Goal: Transaction & Acquisition: Purchase product/service

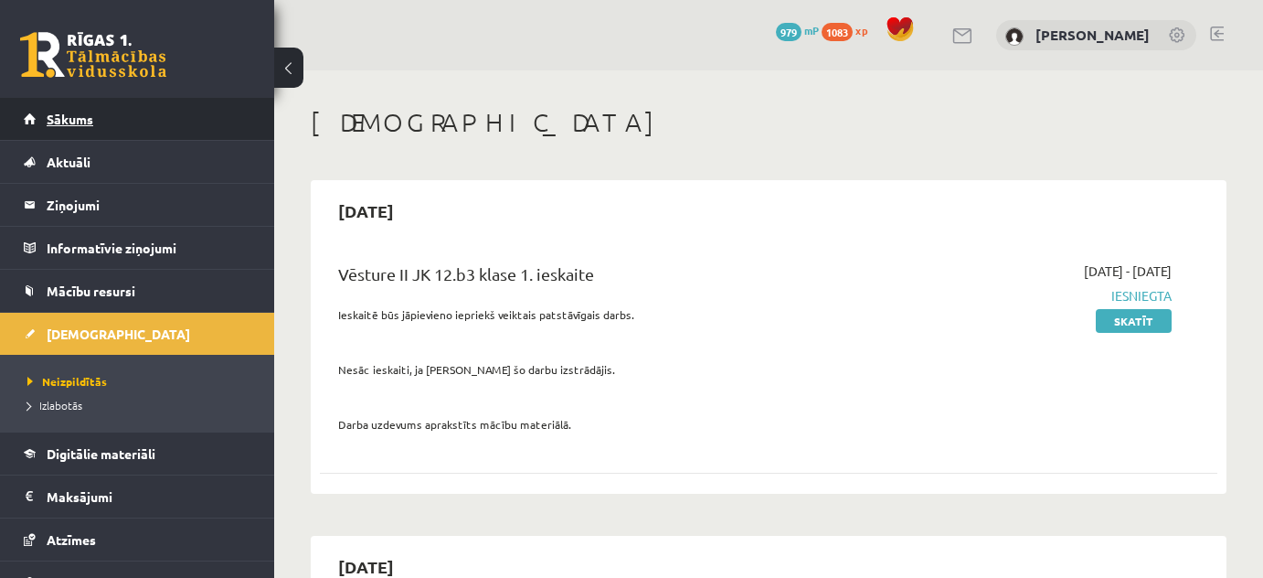
scroll to position [165, 0]
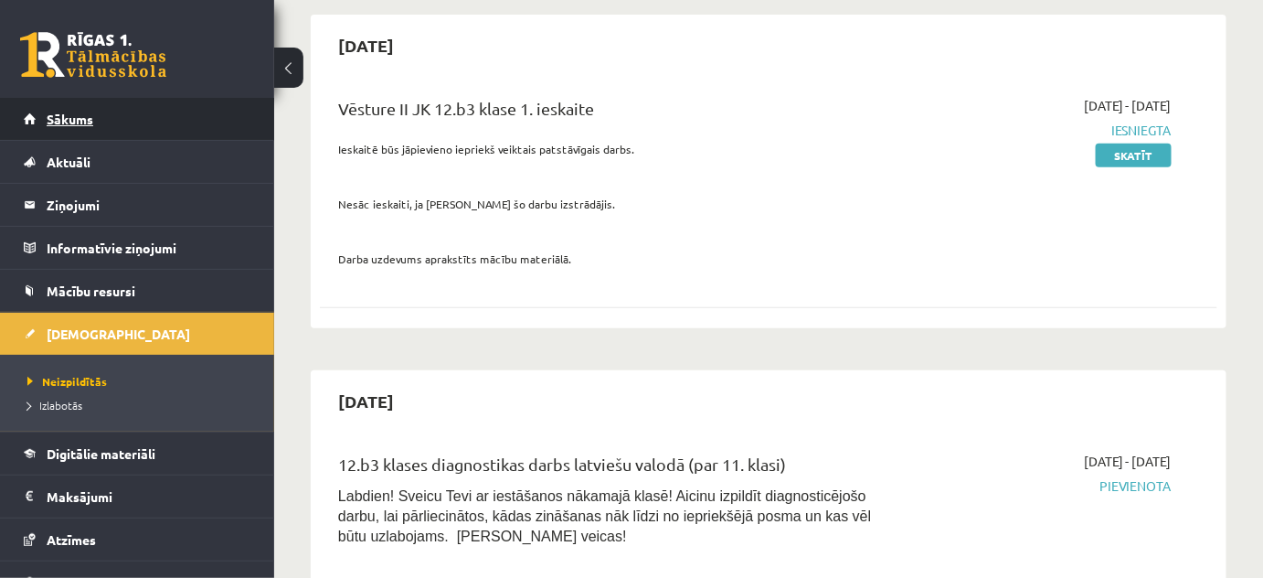
click at [83, 127] on link "Sākums" at bounding box center [138, 119] width 228 height 42
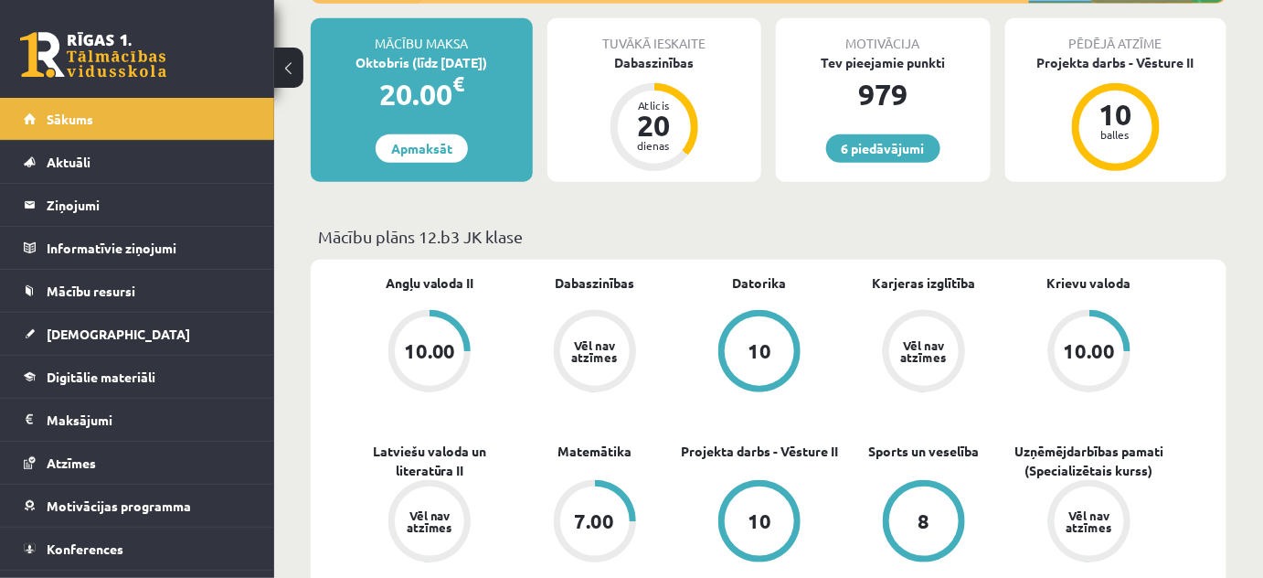
scroll to position [82, 0]
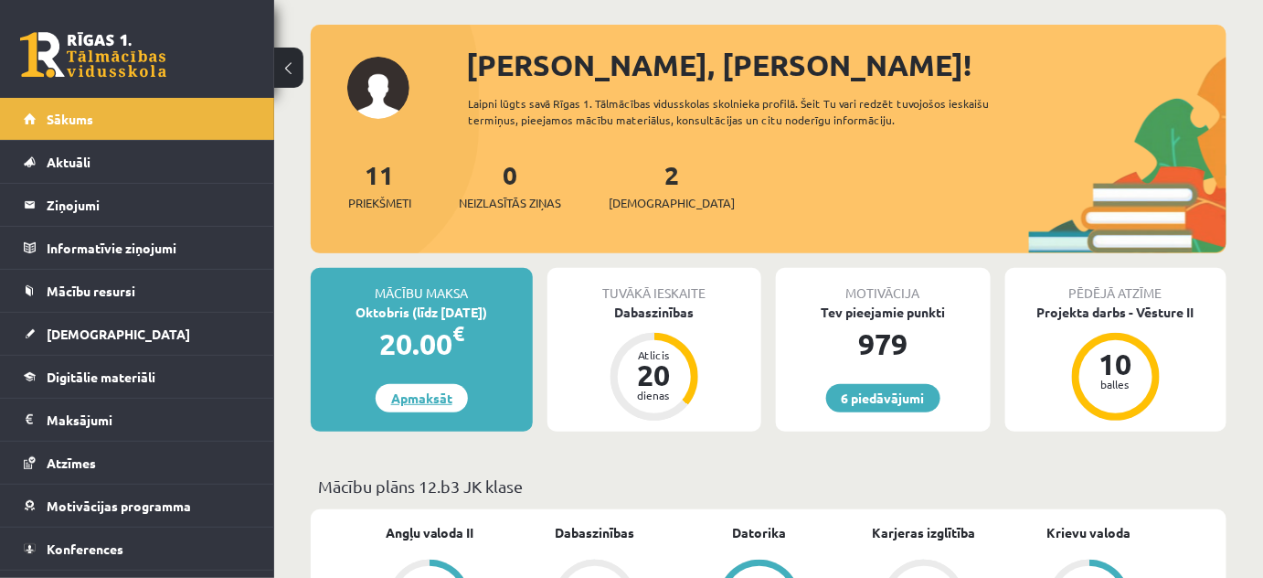
click at [426, 391] on link "Apmaksāt" at bounding box center [422, 398] width 92 height 28
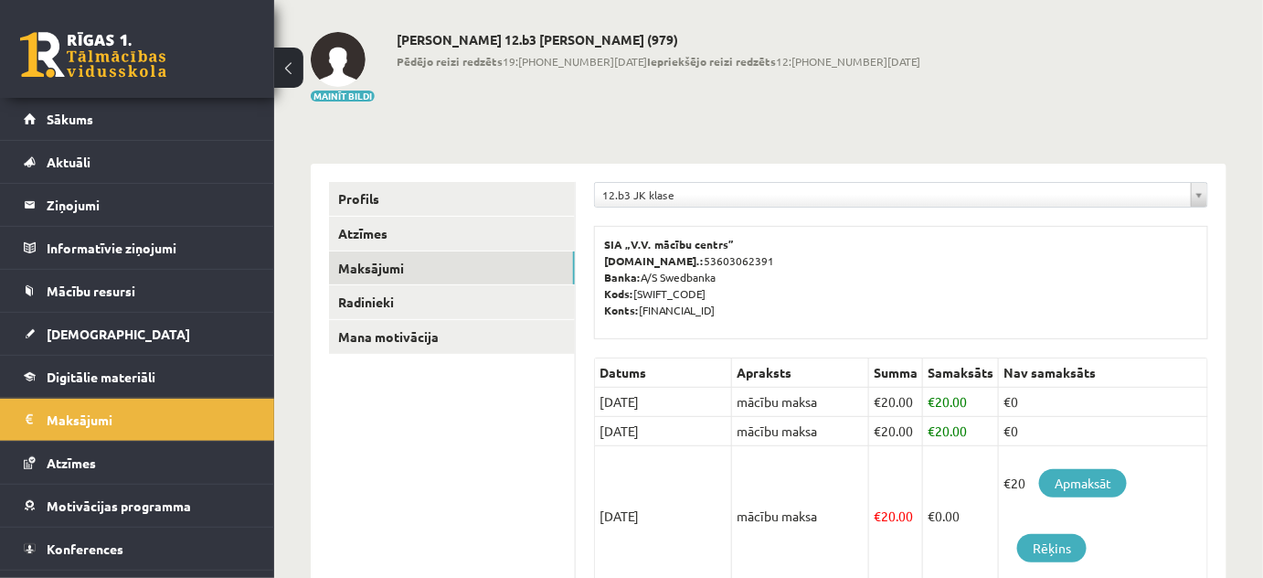
scroll to position [165, 0]
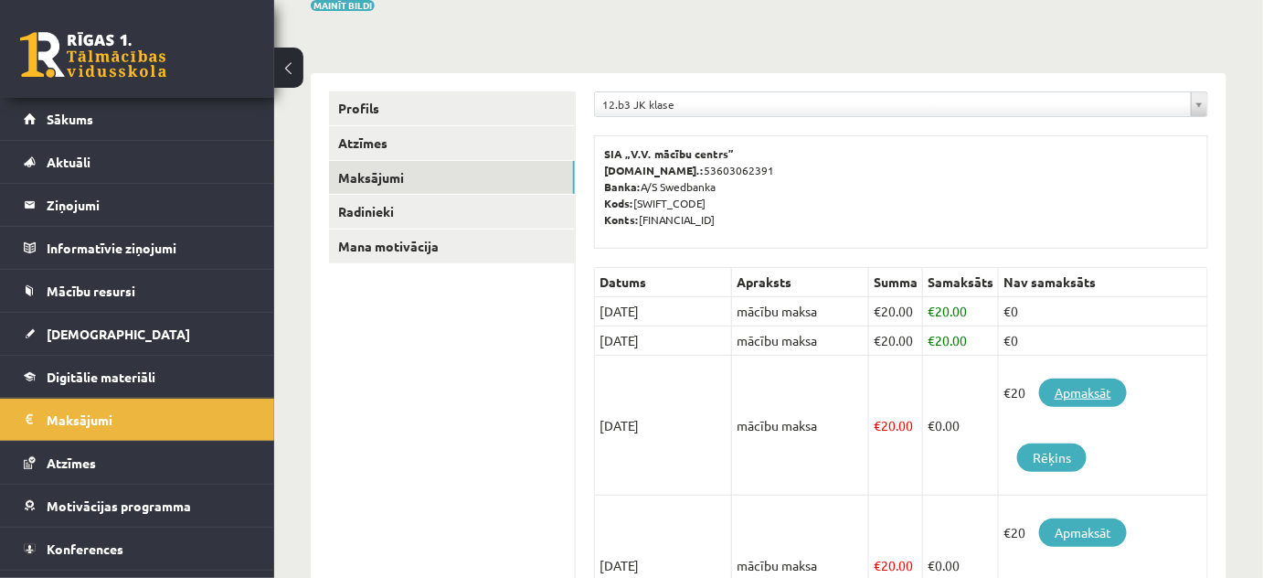
click at [1061, 383] on link "Apmaksāt" at bounding box center [1083, 392] width 88 height 28
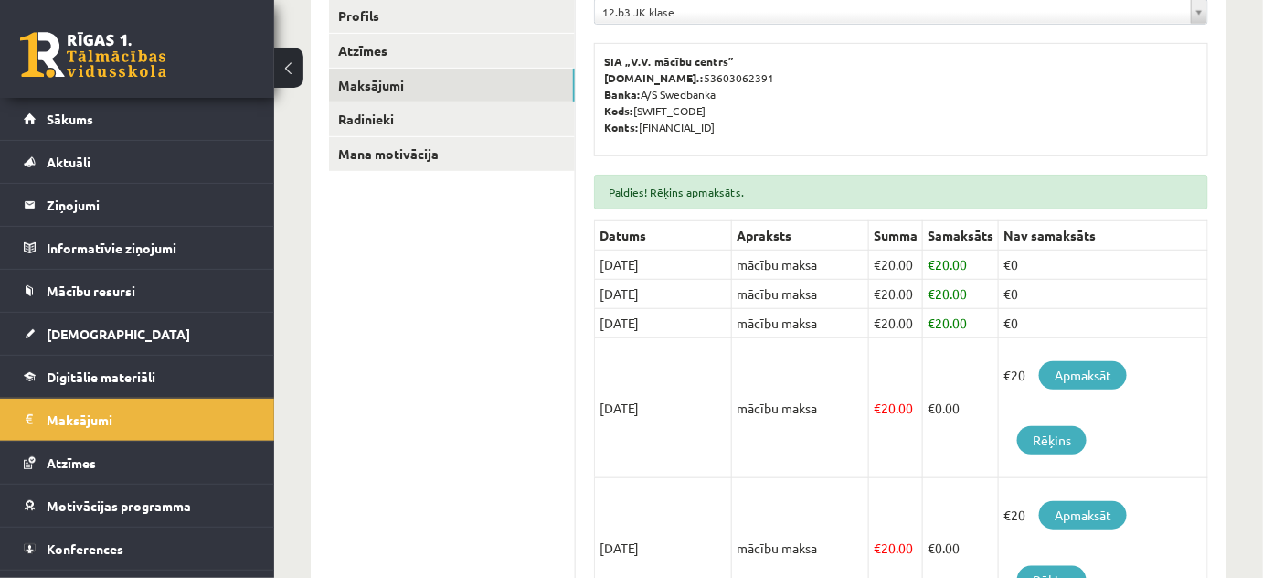
scroll to position [332, 0]
